Goal: Communication & Community: Answer question/provide support

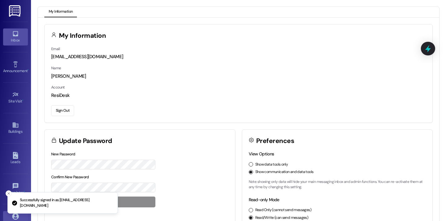
click at [15, 42] on div "Inbox" at bounding box center [15, 40] width 31 height 6
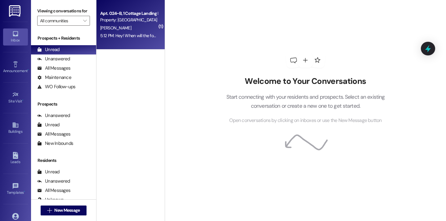
click at [136, 33] on div "5:12 PM: Hey! When will the food truck stop serving? I would love to RSVP but I…" at bounding box center [237, 36] width 275 height 6
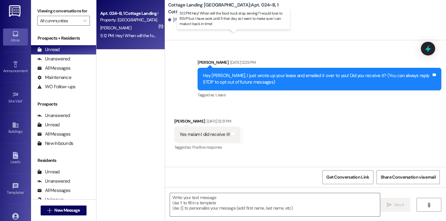
scroll to position [9964, 0]
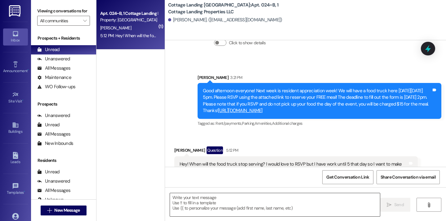
click at [220, 207] on textarea at bounding box center [275, 204] width 210 height 23
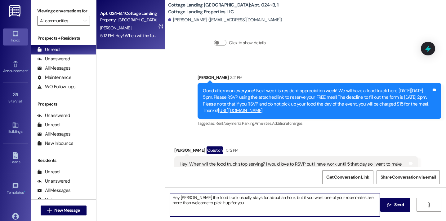
type textarea "Hey Camryn the food truck usually stays for about an hour, but if you want one …"
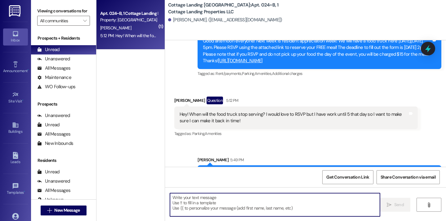
scroll to position [10013, 0]
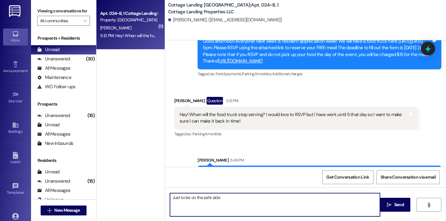
type textarea "Just to be on the safe side!"
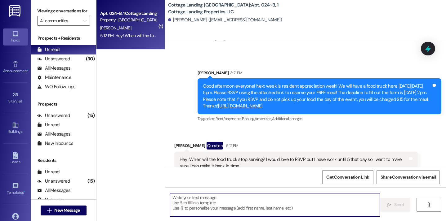
scroll to position [9963, 0]
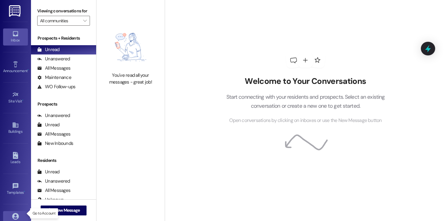
click at [16, 215] on icon at bounding box center [15, 216] width 7 height 7
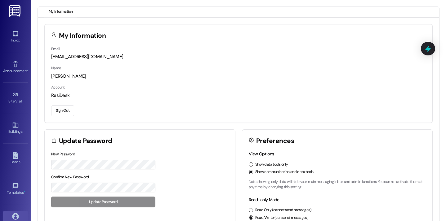
click at [63, 109] on button "Sign Out" at bounding box center [62, 110] width 23 height 11
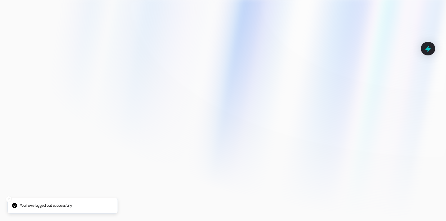
type input "[EMAIL_ADDRESS][DOMAIN_NAME]"
